Goal: Information Seeking & Learning: Learn about a topic

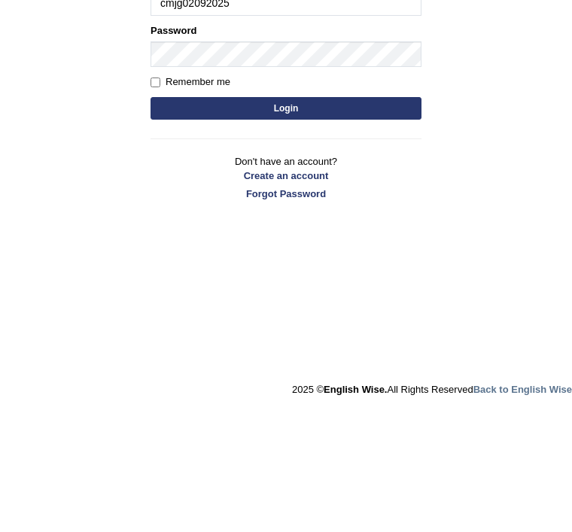
type input "cmjg02092025"
click at [400, 218] on button "Login" at bounding box center [286, 229] width 271 height 23
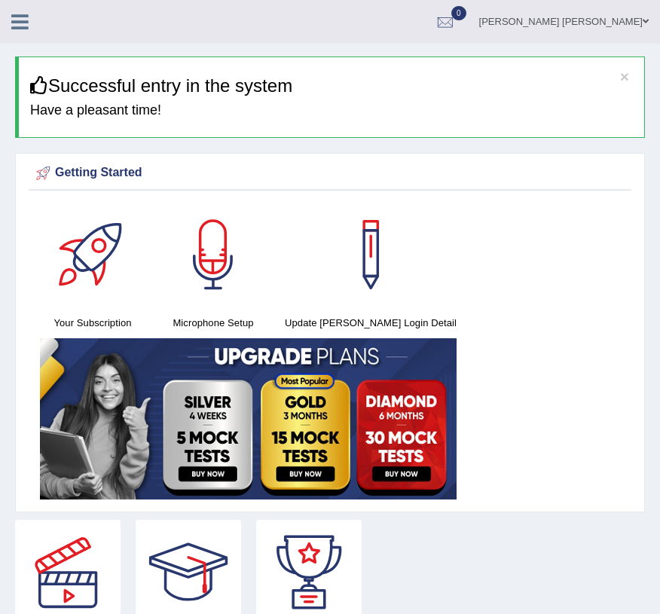
click at [23, 19] on icon at bounding box center [19, 22] width 17 height 20
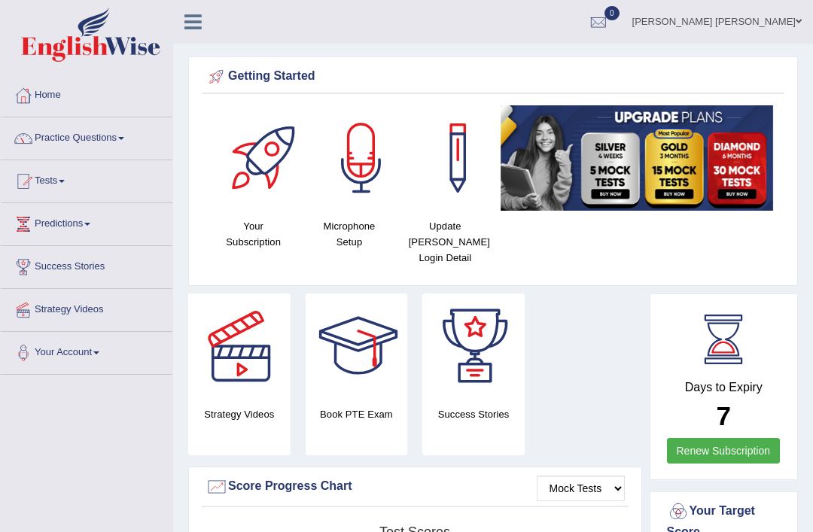
click at [114, 136] on link "Practice Questions" at bounding box center [87, 136] width 172 height 38
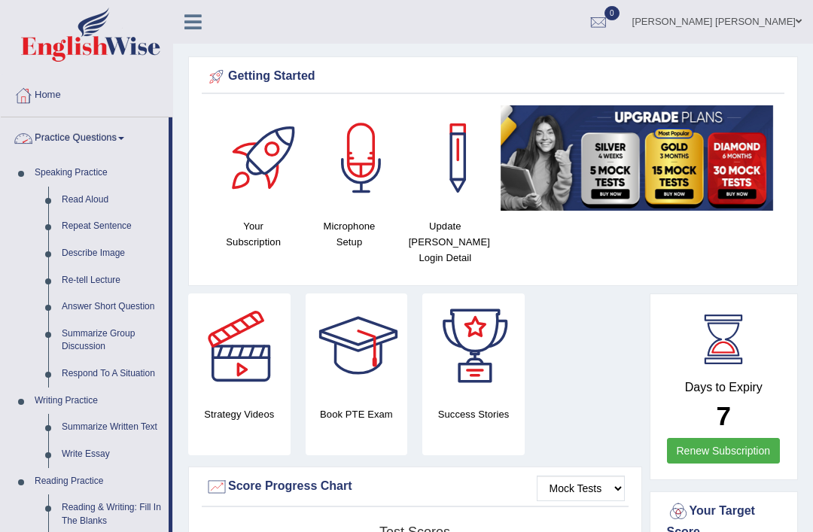
click at [93, 197] on div at bounding box center [406, 266] width 813 height 532
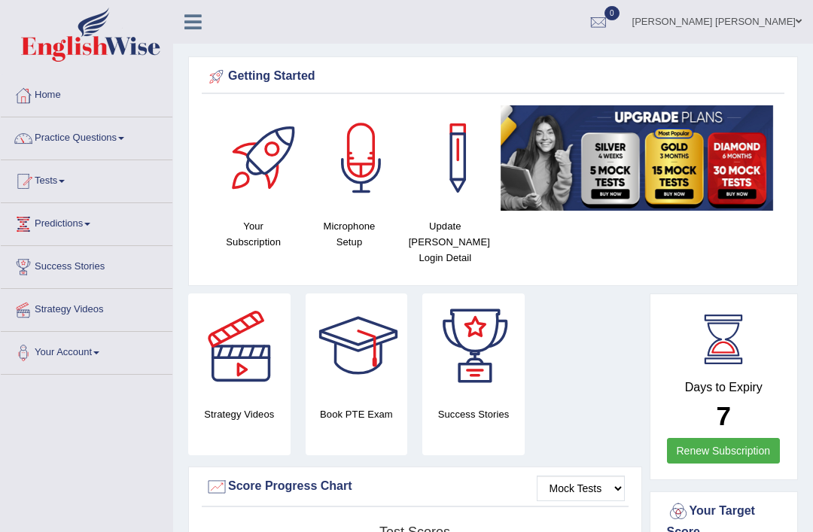
click at [97, 139] on link "Practice Questions" at bounding box center [87, 136] width 172 height 38
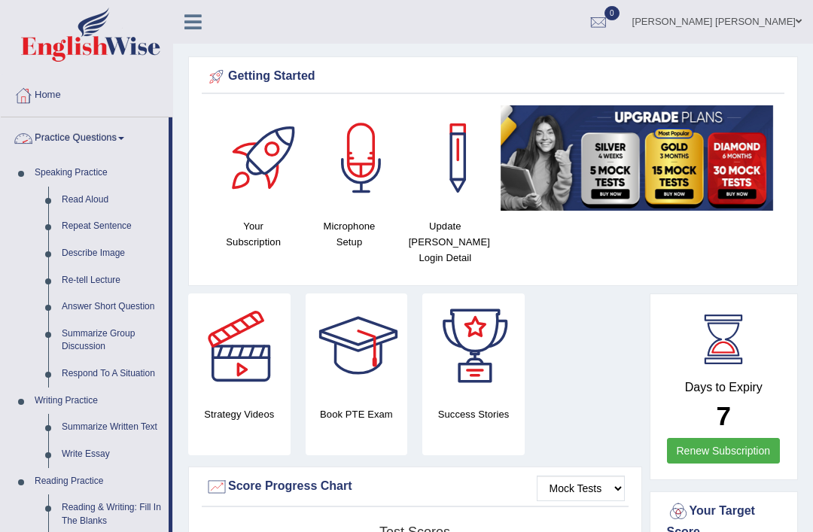
click at [93, 201] on div at bounding box center [406, 266] width 813 height 532
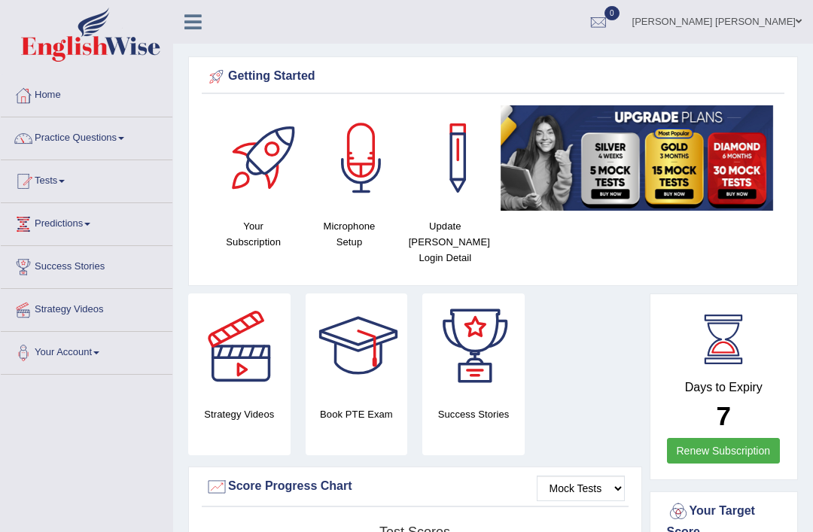
click at [190, 29] on icon at bounding box center [192, 22] width 17 height 20
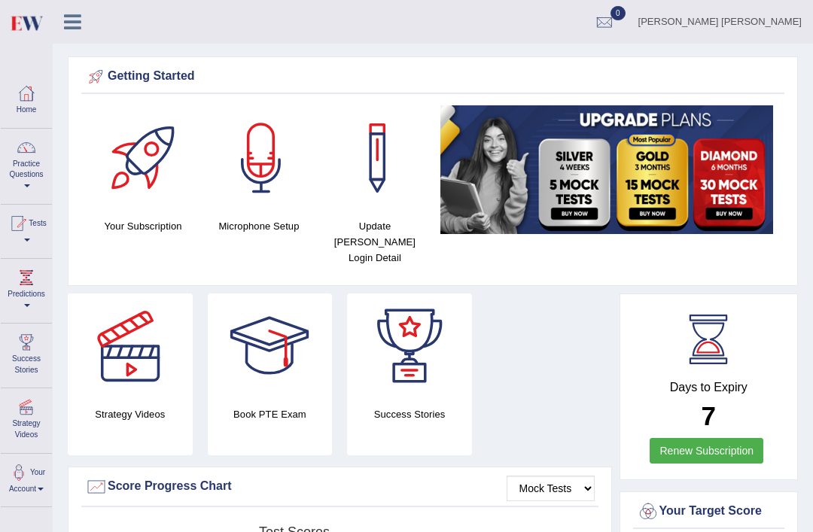
click at [29, 173] on link "Practice Questions" at bounding box center [26, 164] width 51 height 71
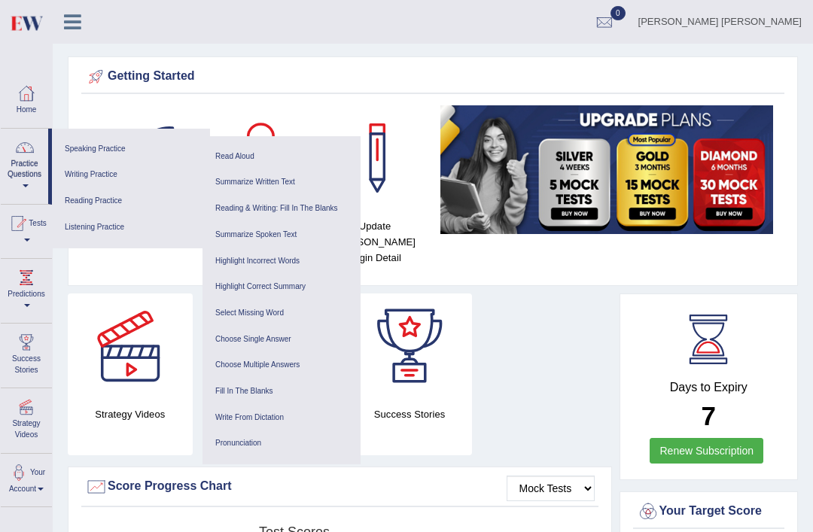
click at [246, 159] on link "Read Aloud" at bounding box center [281, 157] width 143 height 26
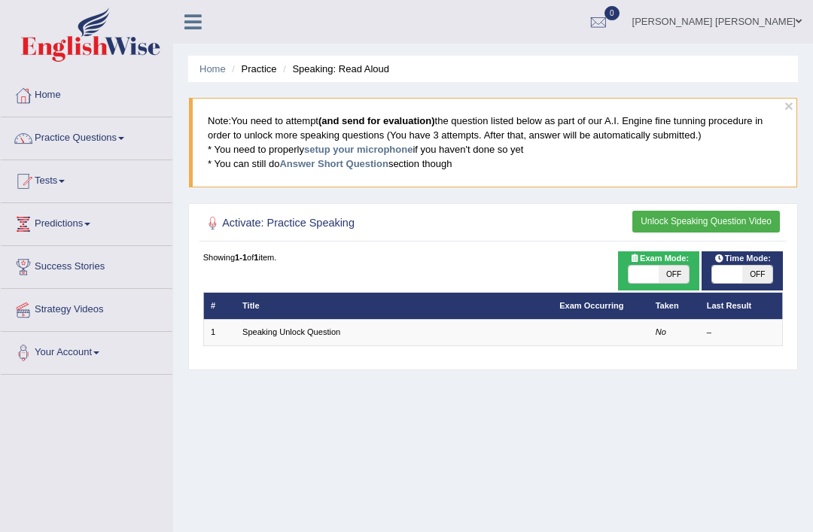
click at [332, 337] on link "Speaking Unlock Question" at bounding box center [291, 332] width 98 height 9
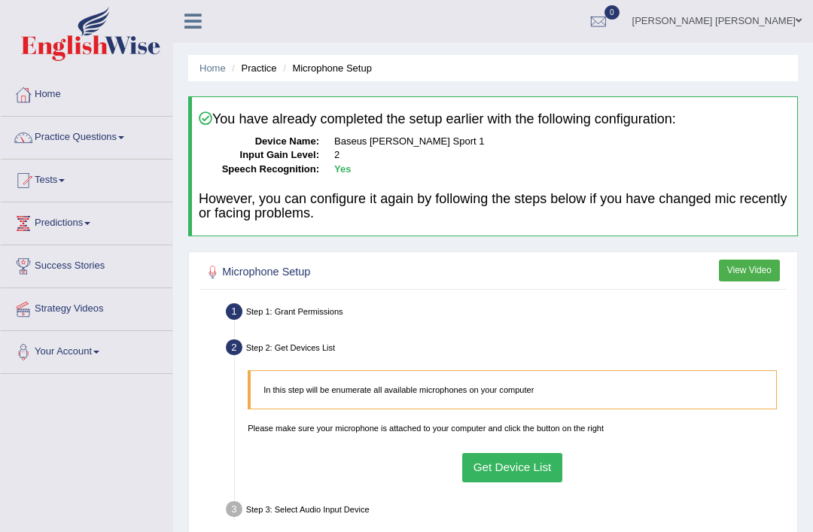
scroll to position [11, 0]
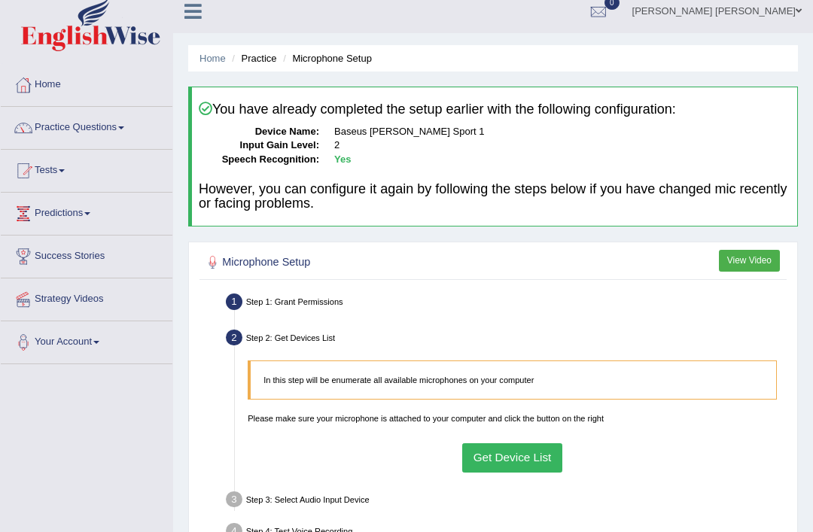
click at [532, 473] on button "Get Device List" at bounding box center [512, 457] width 100 height 29
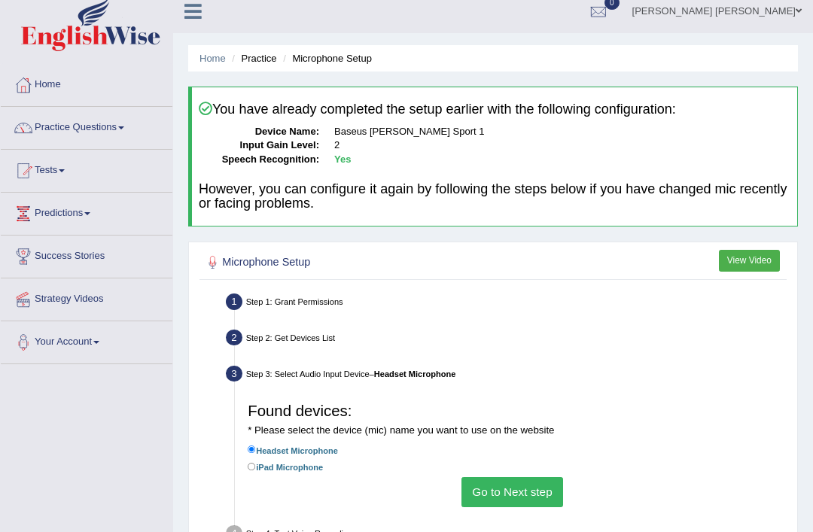
click at [516, 507] on button "Go to Next step" at bounding box center [513, 491] width 102 height 29
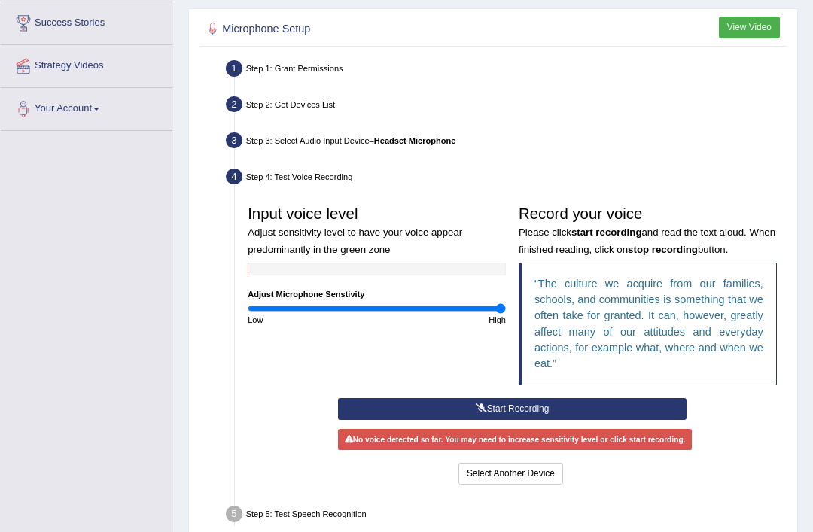
scroll to position [247, 0]
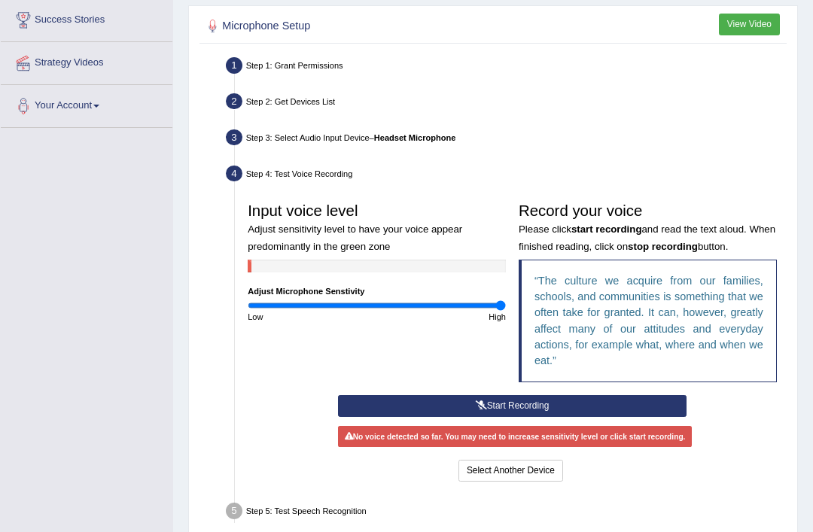
click at [584, 417] on button "Start Recording" at bounding box center [512, 406] width 349 height 22
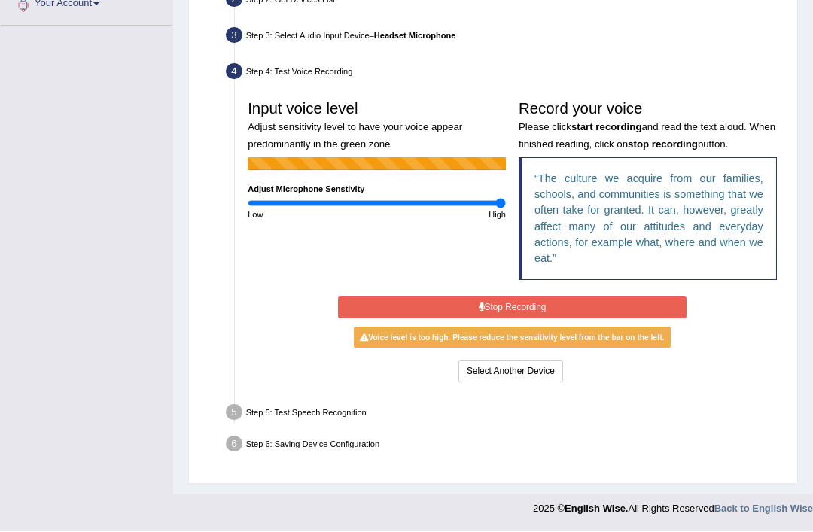
scroll to position [355, 0]
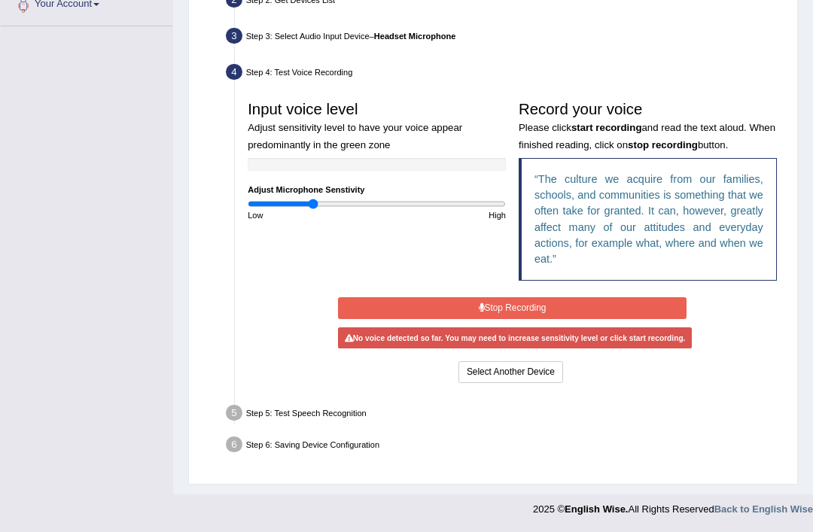
type input "0.5"
click at [580, 319] on button "Stop Recording" at bounding box center [512, 308] width 349 height 22
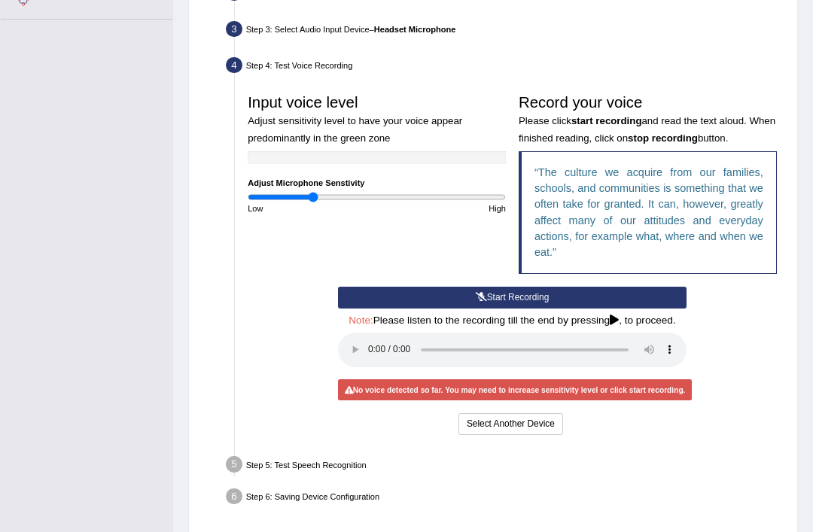
click at [577, 309] on button "Start Recording" at bounding box center [512, 298] width 349 height 22
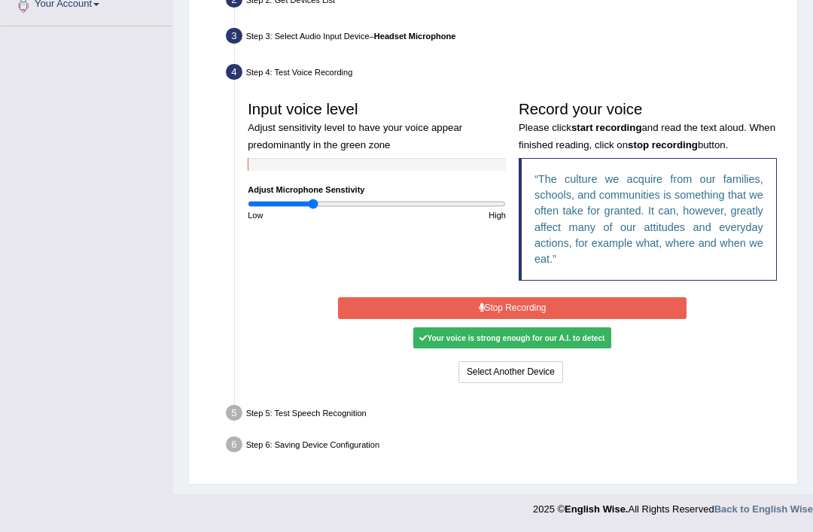
click at [574, 319] on button "Stop Recording" at bounding box center [512, 308] width 349 height 22
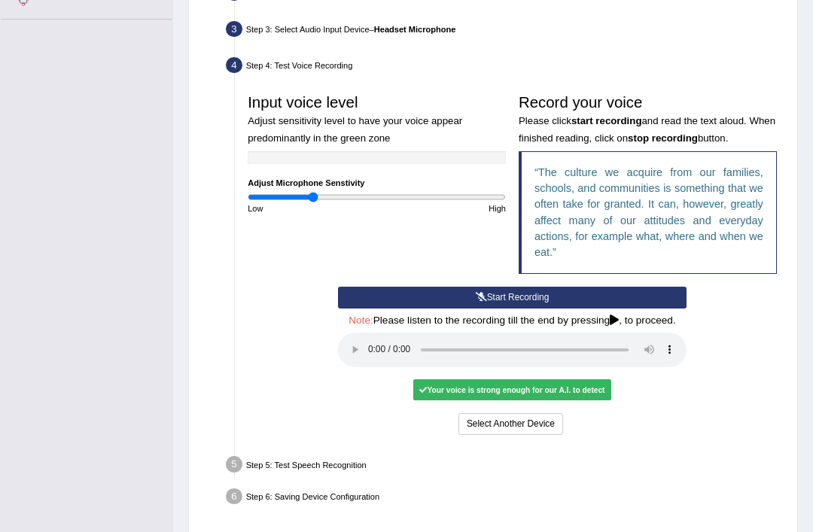
click at [372, 367] on audio at bounding box center [512, 350] width 349 height 35
click at [607, 435] on button "Voice is ok. Go to Next step" at bounding box center [566, 424] width 126 height 22
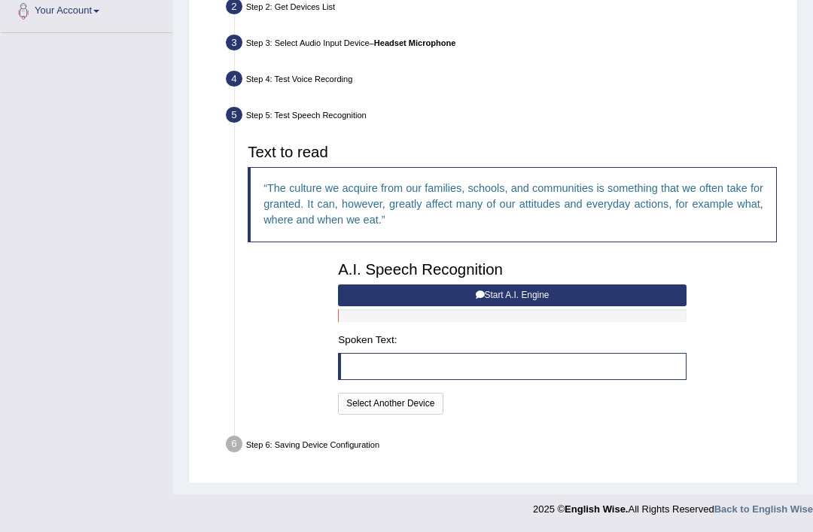
scroll to position [345, 0]
click at [563, 306] on button "Start A.I. Engine" at bounding box center [512, 296] width 349 height 22
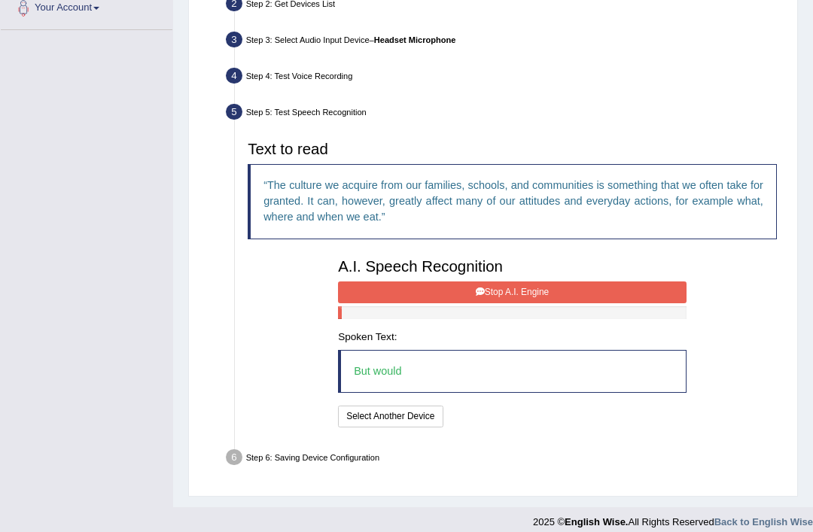
click at [564, 303] on button "Stop A.I. Engine" at bounding box center [512, 293] width 349 height 22
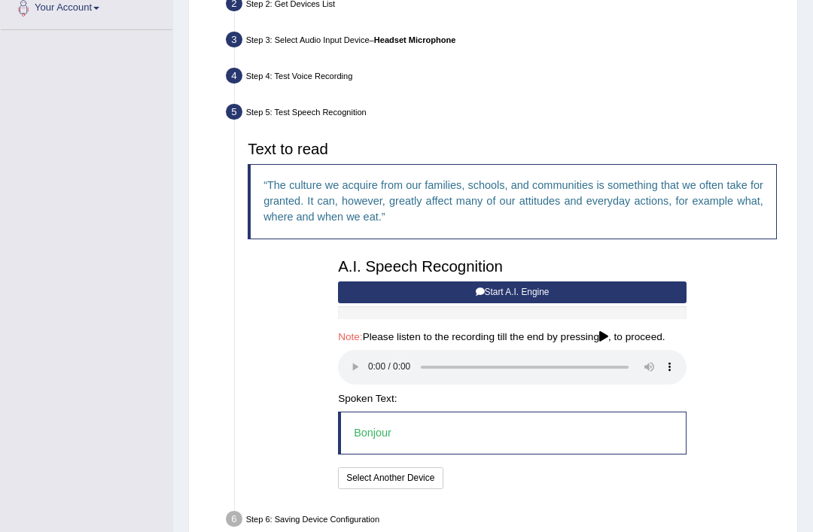
click at [370, 385] on audio at bounding box center [512, 367] width 349 height 35
click at [559, 489] on button "Speech is ok. Go to Last step" at bounding box center [516, 479] width 134 height 22
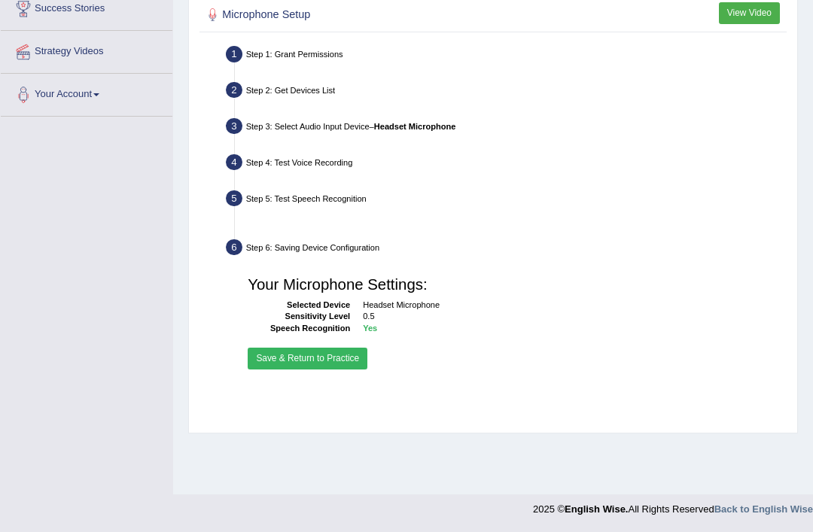
scroll to position [208, 0]
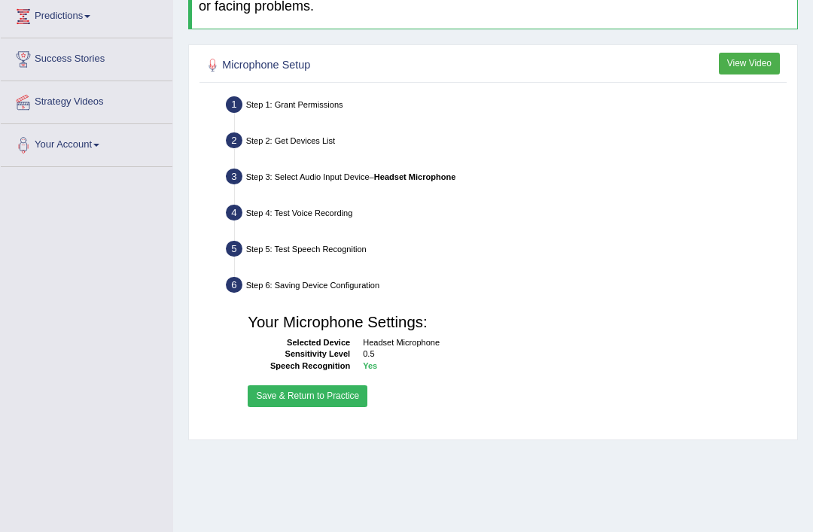
click at [361, 407] on button "Save & Return to Practice" at bounding box center [308, 397] width 120 height 22
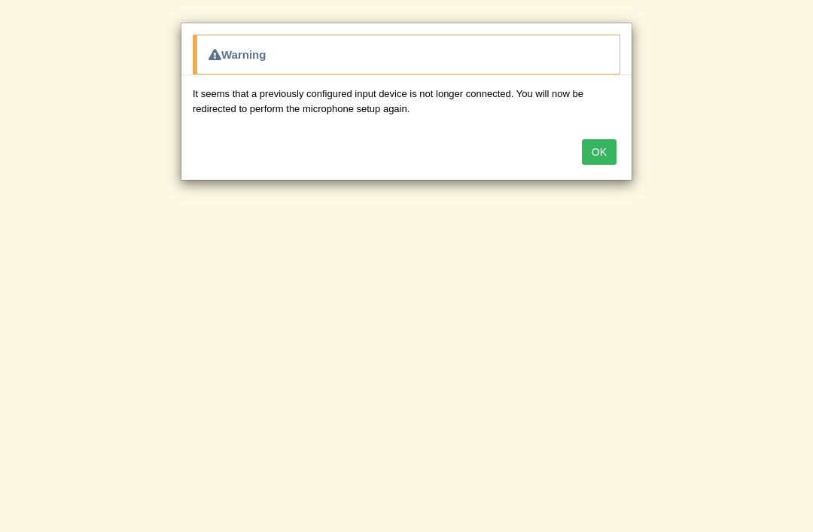
click at [604, 154] on button "OK" at bounding box center [599, 152] width 35 height 26
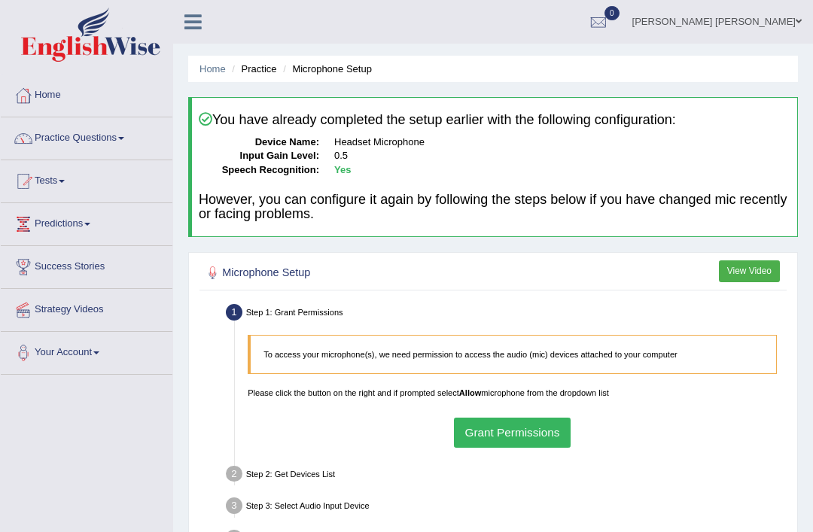
click at [754, 273] on button "View Video" at bounding box center [749, 272] width 61 height 22
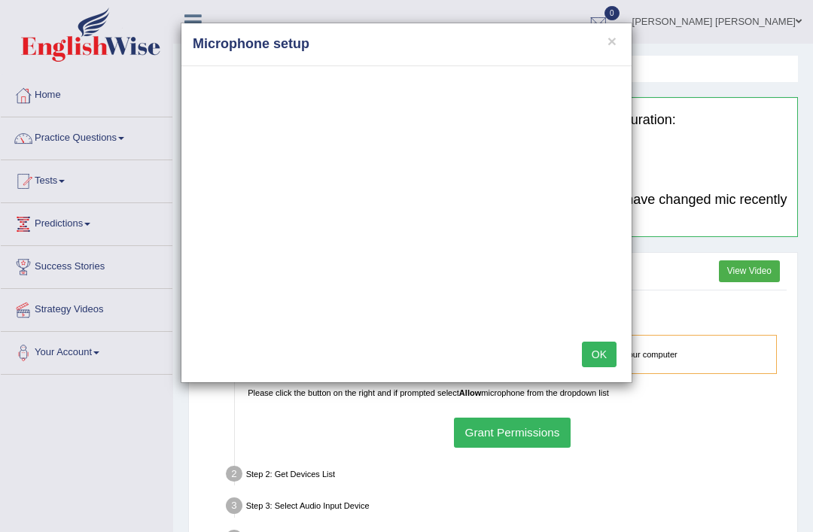
click at [614, 37] on button "×" at bounding box center [612, 41] width 9 height 16
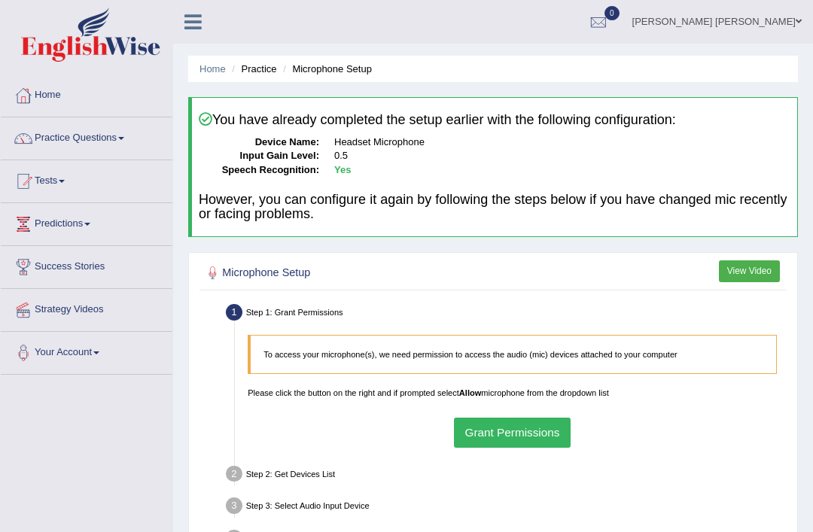
click at [786, 23] on link "[PERSON_NAME] [PERSON_NAME]" at bounding box center [717, 19] width 192 height 39
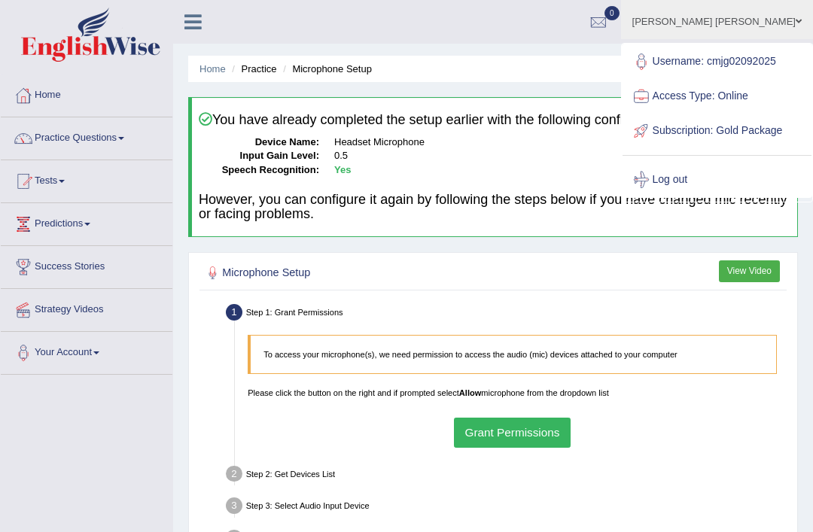
click at [710, 197] on link "Log out" at bounding box center [717, 180] width 189 height 35
